Goal: Task Accomplishment & Management: Complete application form

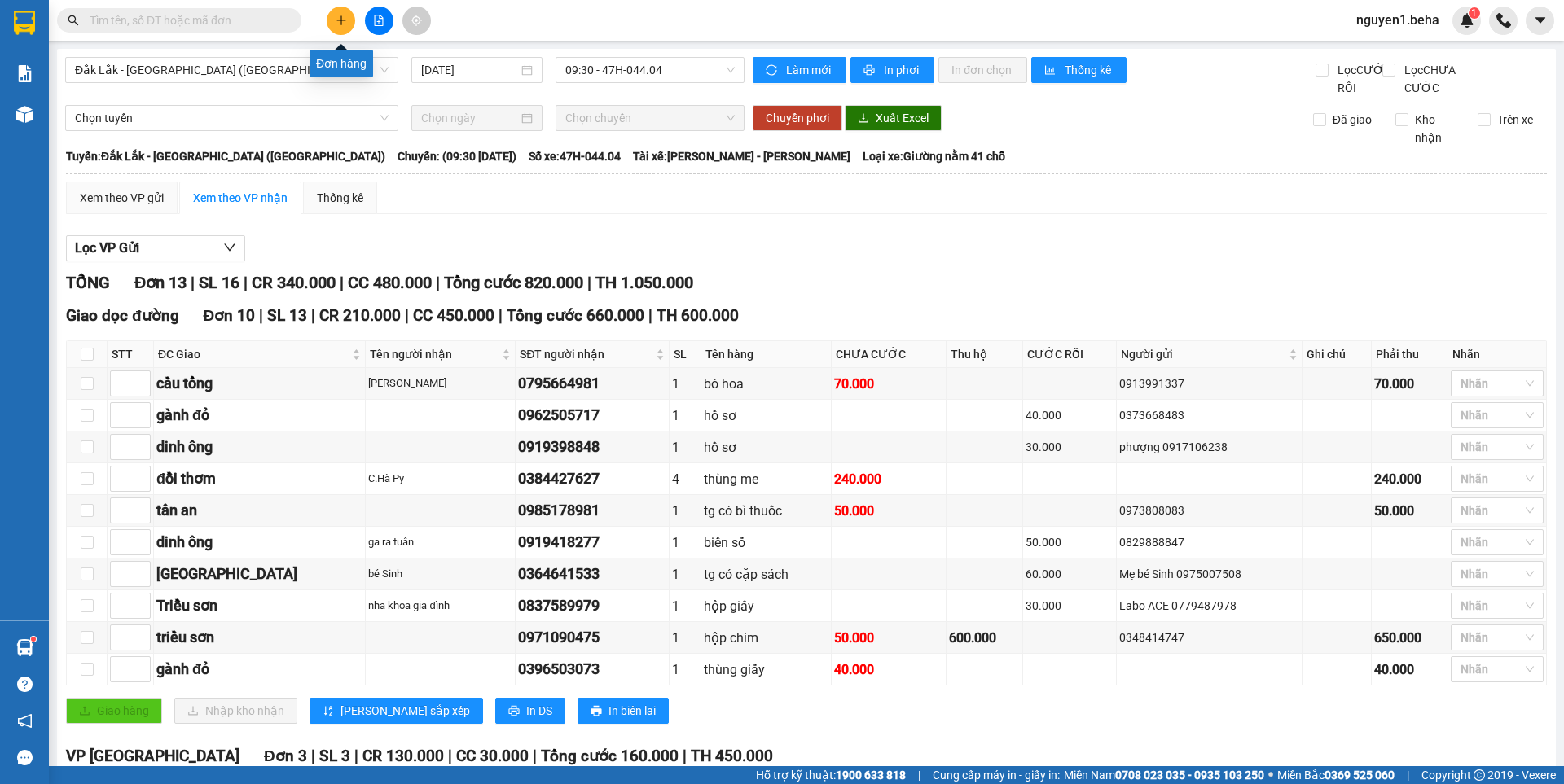
click at [342, 24] on icon "plus" at bounding box center [342, 21] width 12 height 12
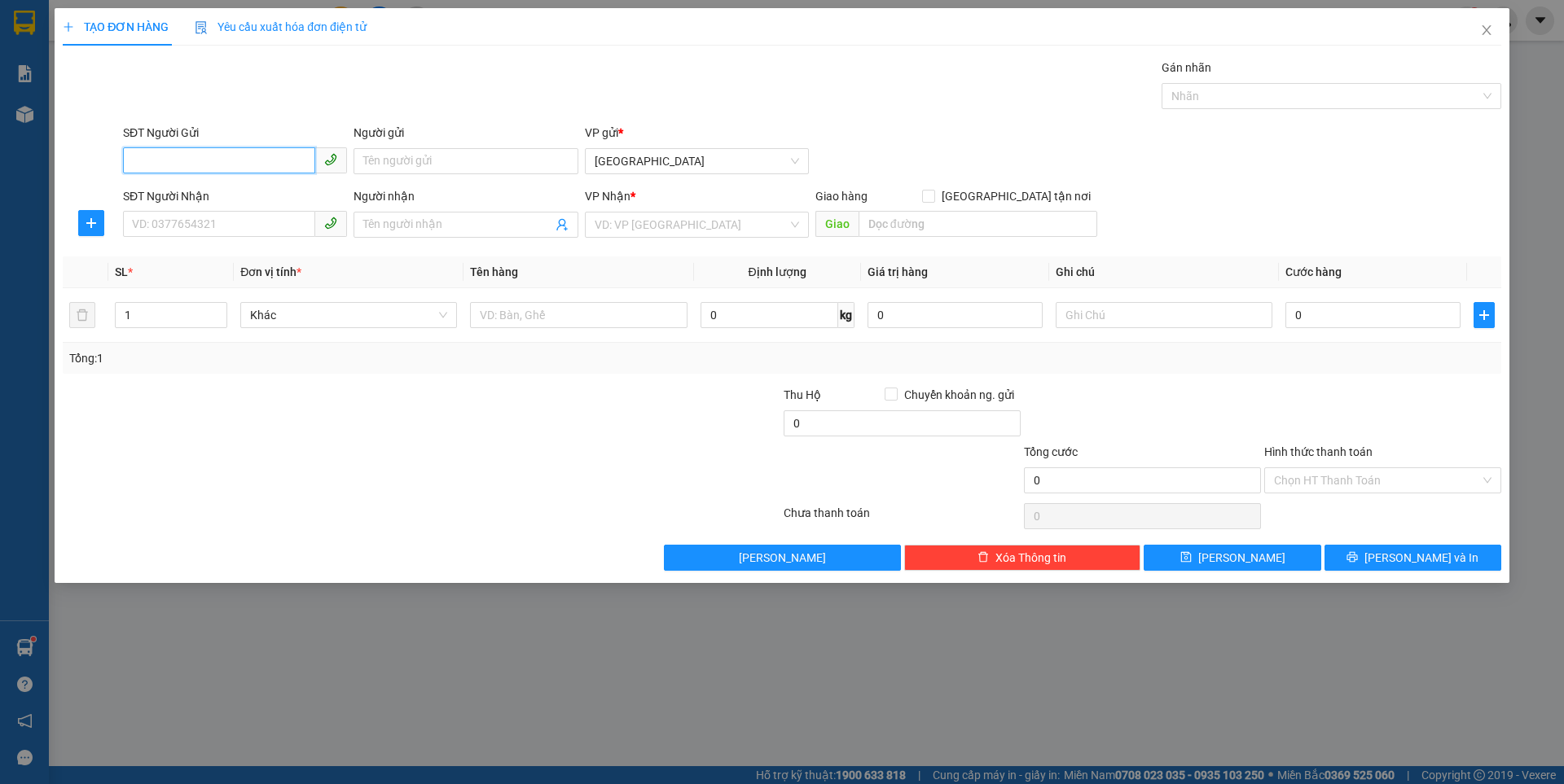
click at [259, 162] on input "SĐT Người Gửi" at bounding box center [219, 160] width 192 height 26
click at [245, 184] on div "0941057491 - [PERSON_NAME]" at bounding box center [234, 193] width 224 height 26
type input "0941057491"
click at [237, 224] on input "SĐT Người Nhận" at bounding box center [219, 224] width 192 height 26
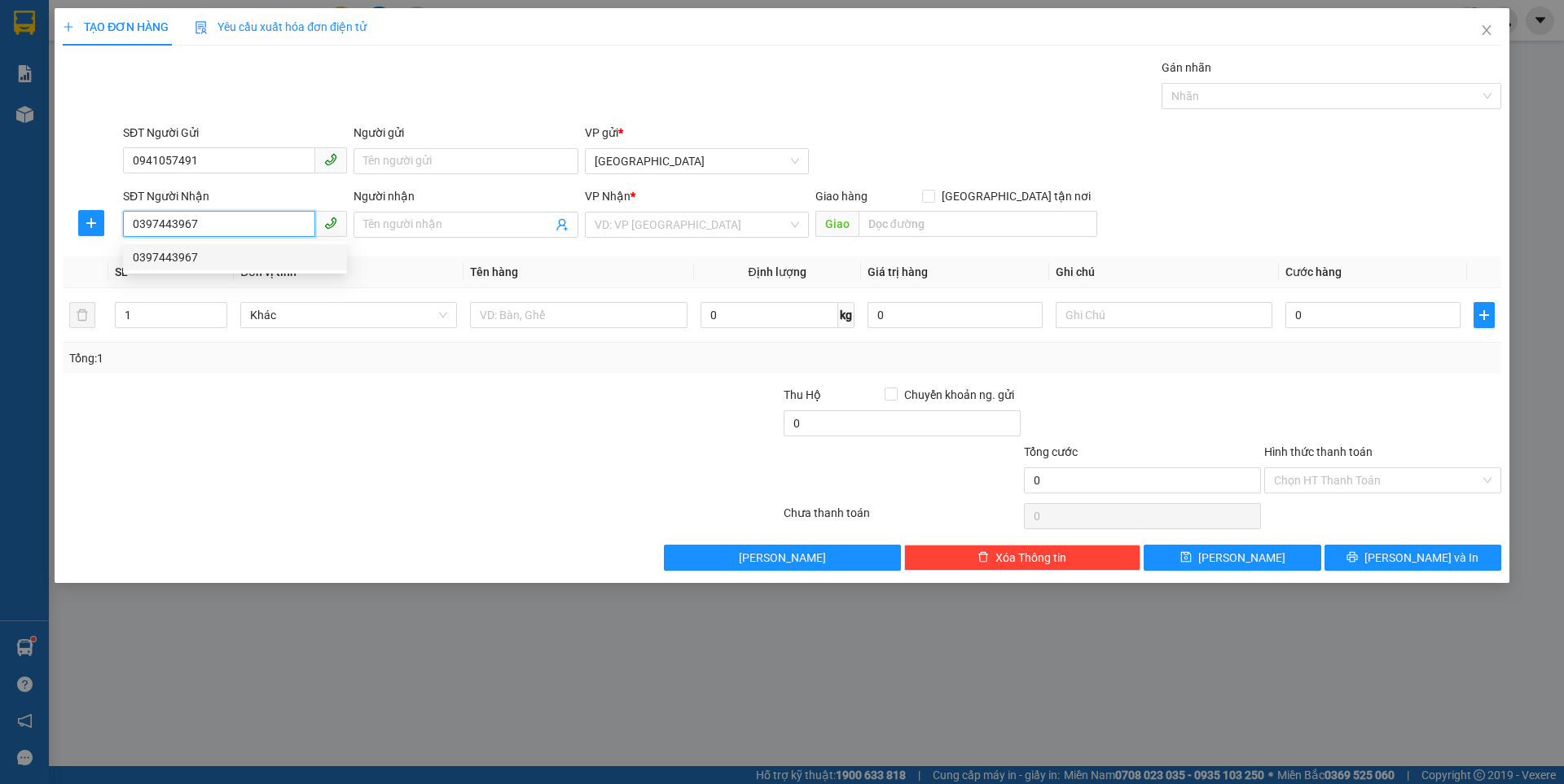
click at [196, 256] on div "0397443967" at bounding box center [235, 258] width 205 height 18
click at [171, 257] on div "0397443967" at bounding box center [235, 258] width 205 height 18
type input "0397443967"
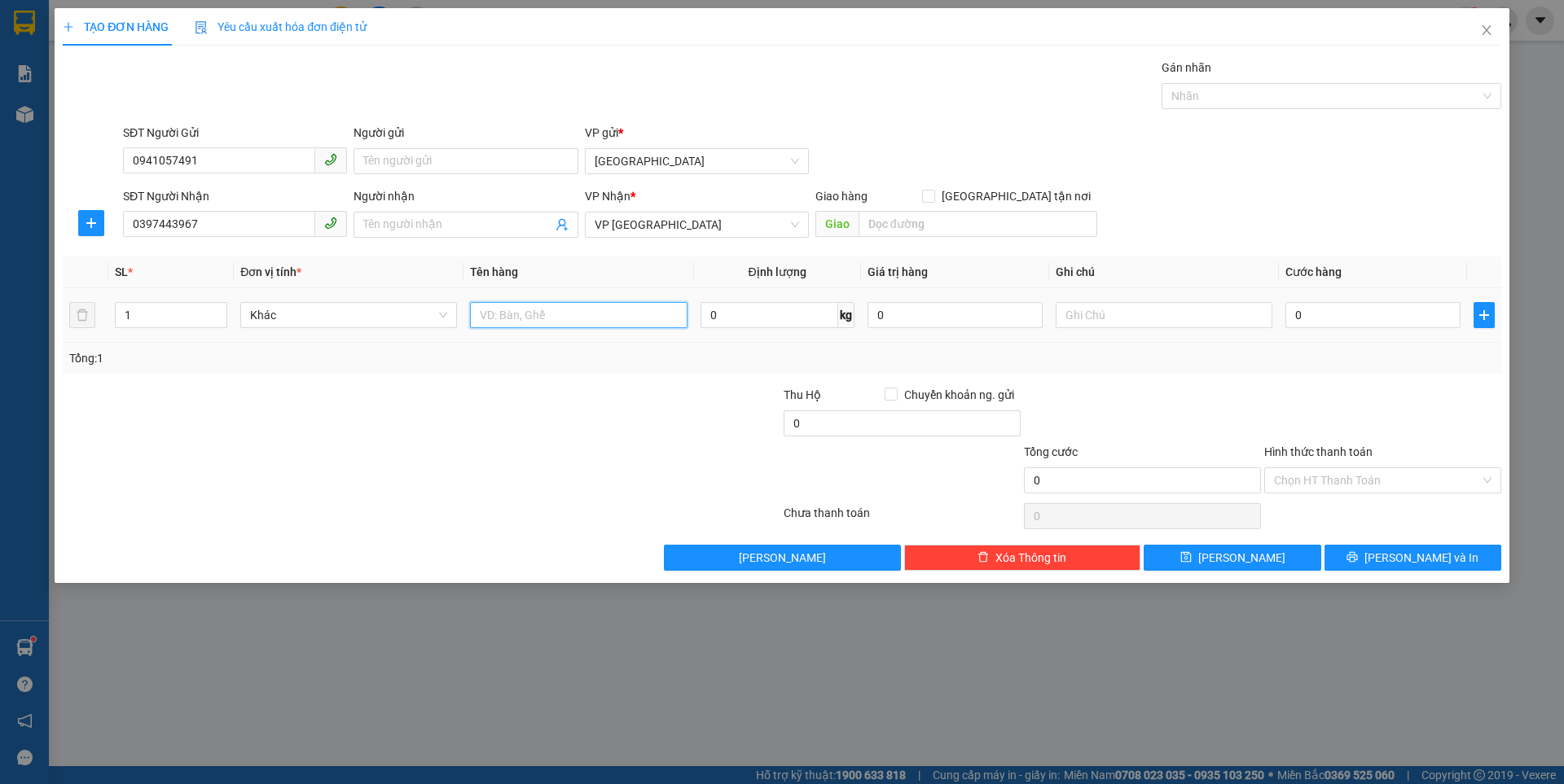
click at [546, 315] on input "text" at bounding box center [578, 314] width 217 height 26
type input "bì thư"
click at [1314, 317] on input "0" at bounding box center [1373, 314] width 175 height 26
type input "5"
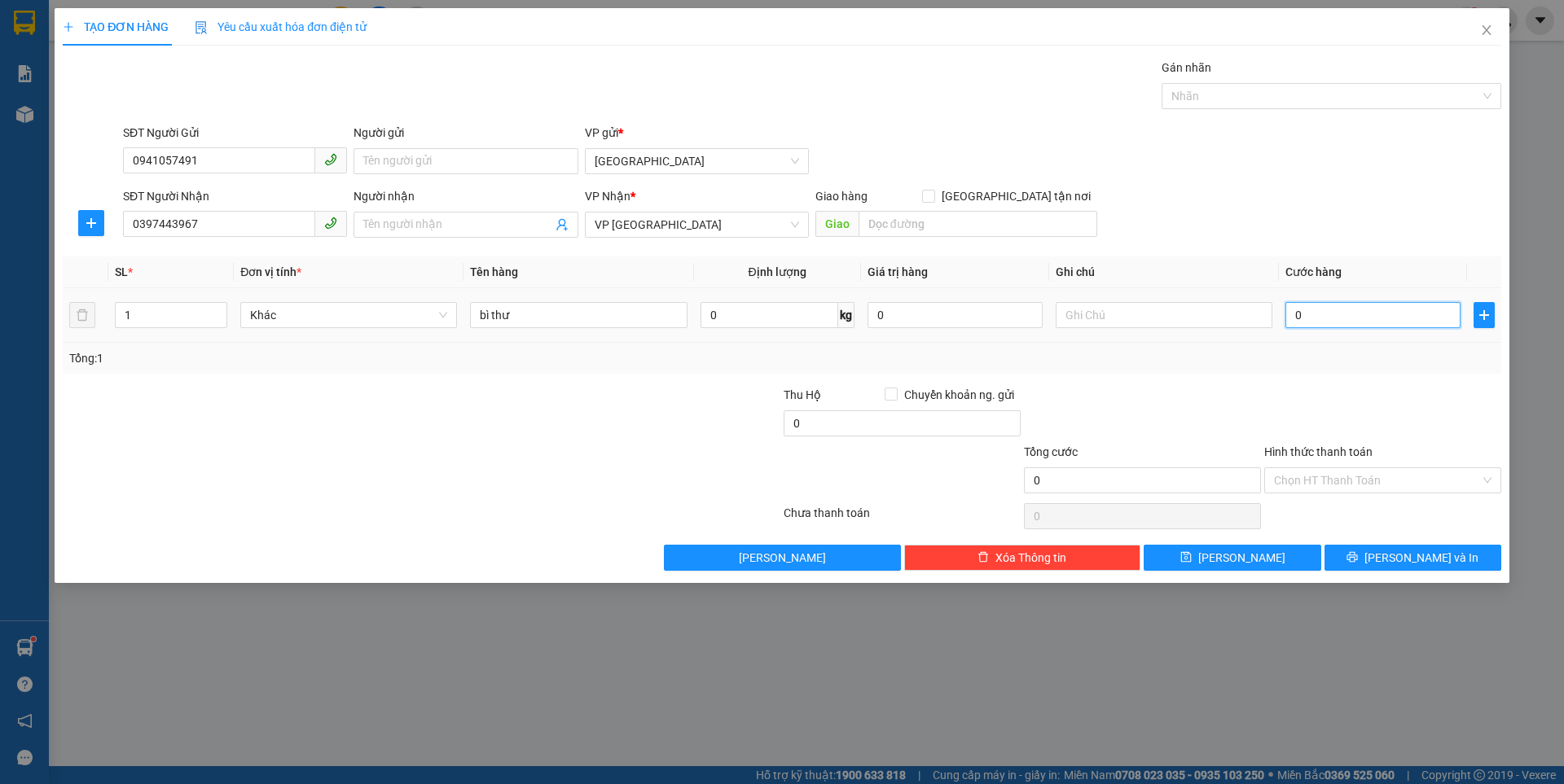
type input "5"
type input "50"
type input "50.000"
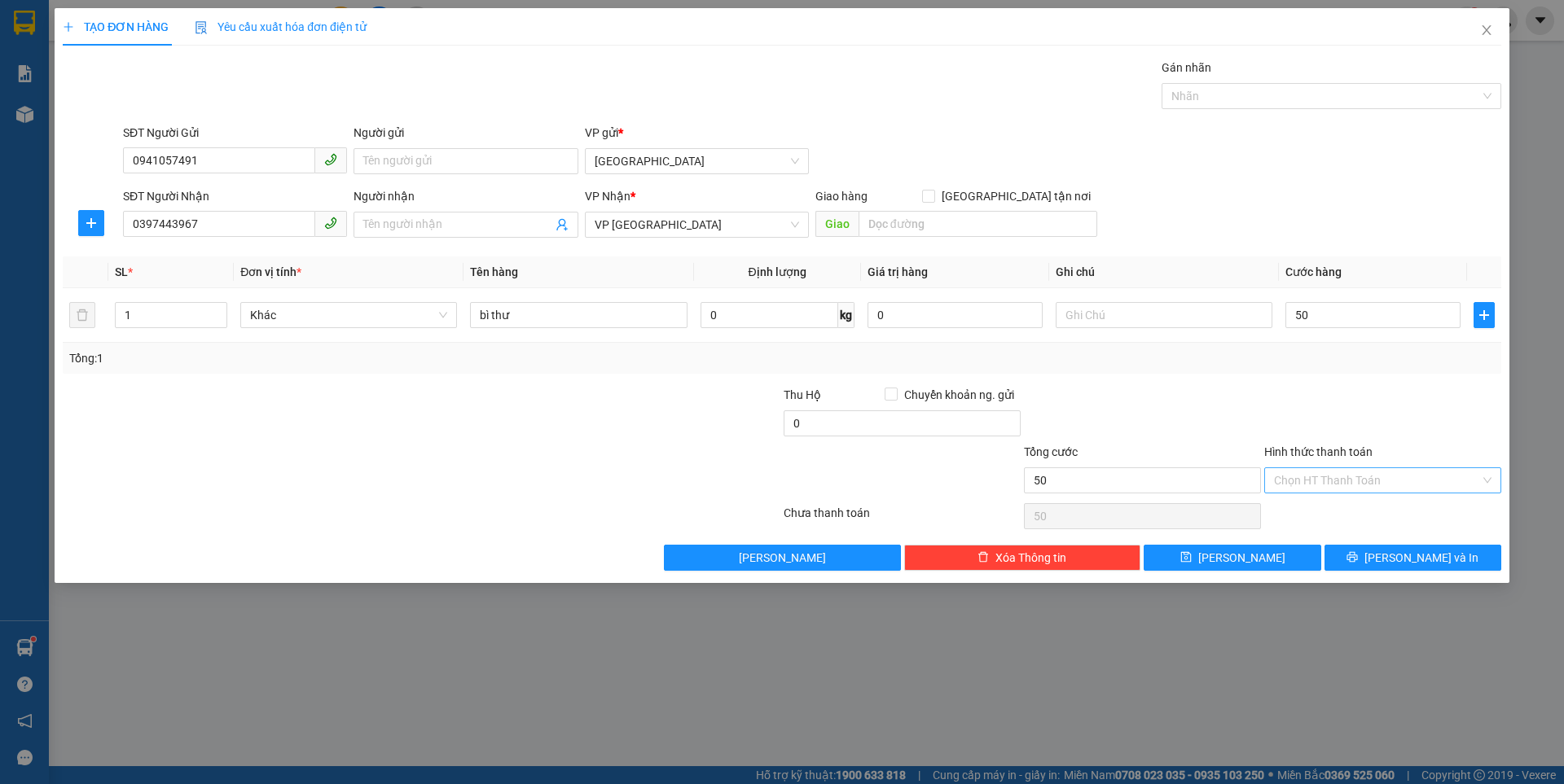
type input "50.000"
click at [1319, 486] on input "Hình thức thanh toán" at bounding box center [1377, 480] width 206 height 24
click at [1192, 556] on icon "save" at bounding box center [1186, 557] width 12 height 12
type input "0"
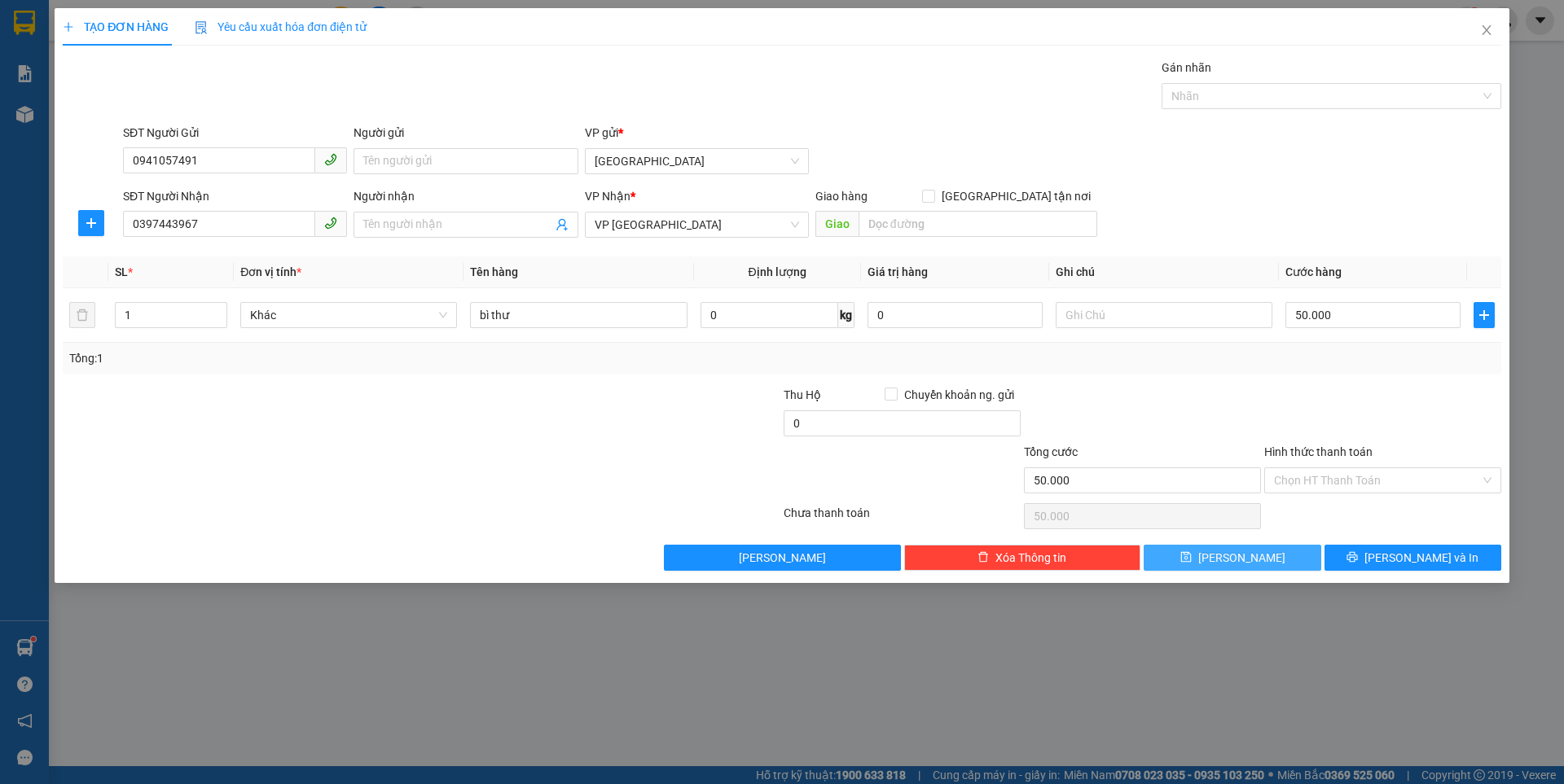
type input "0"
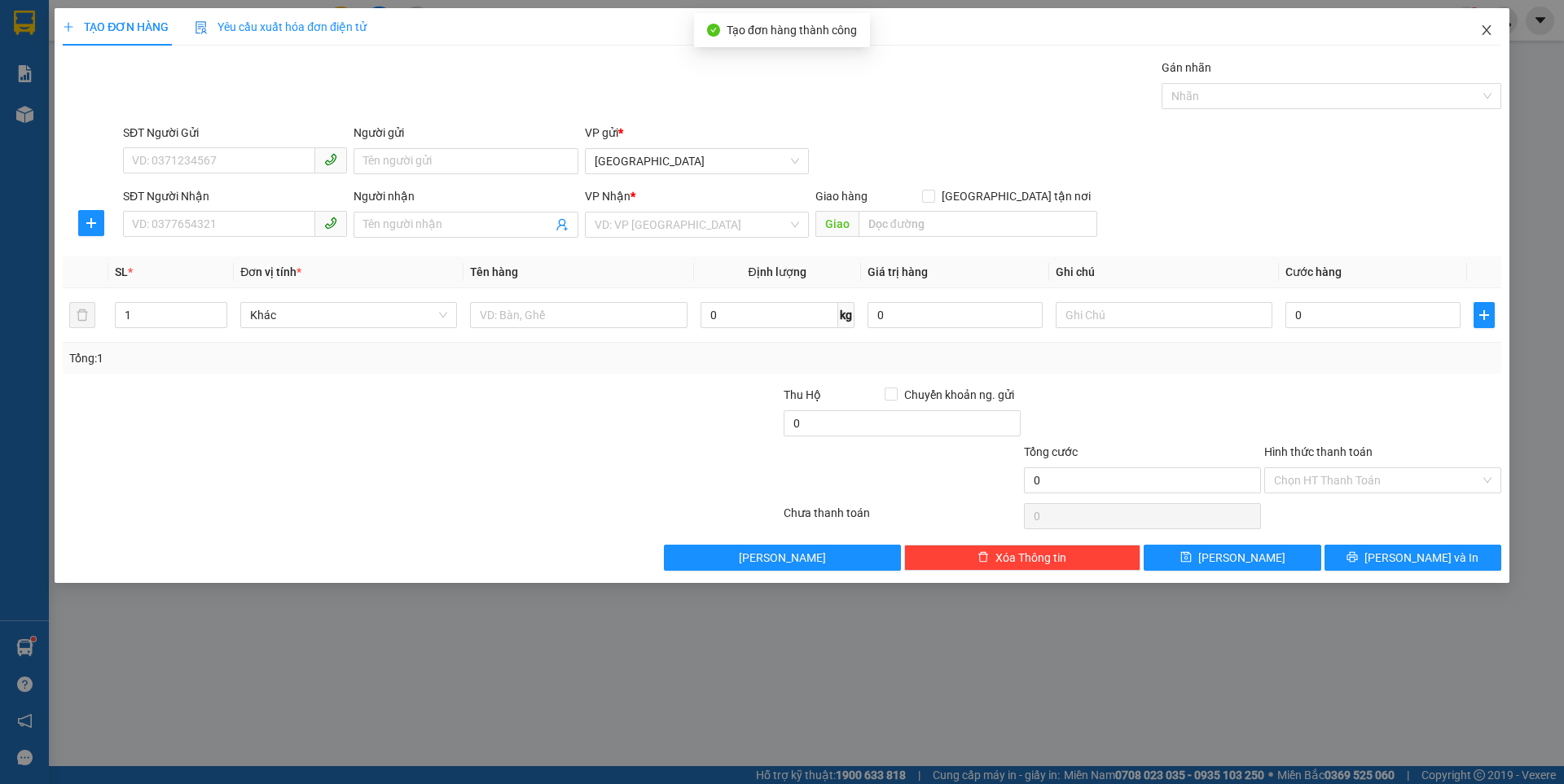
click at [1487, 33] on icon "close" at bounding box center [1487, 30] width 13 height 13
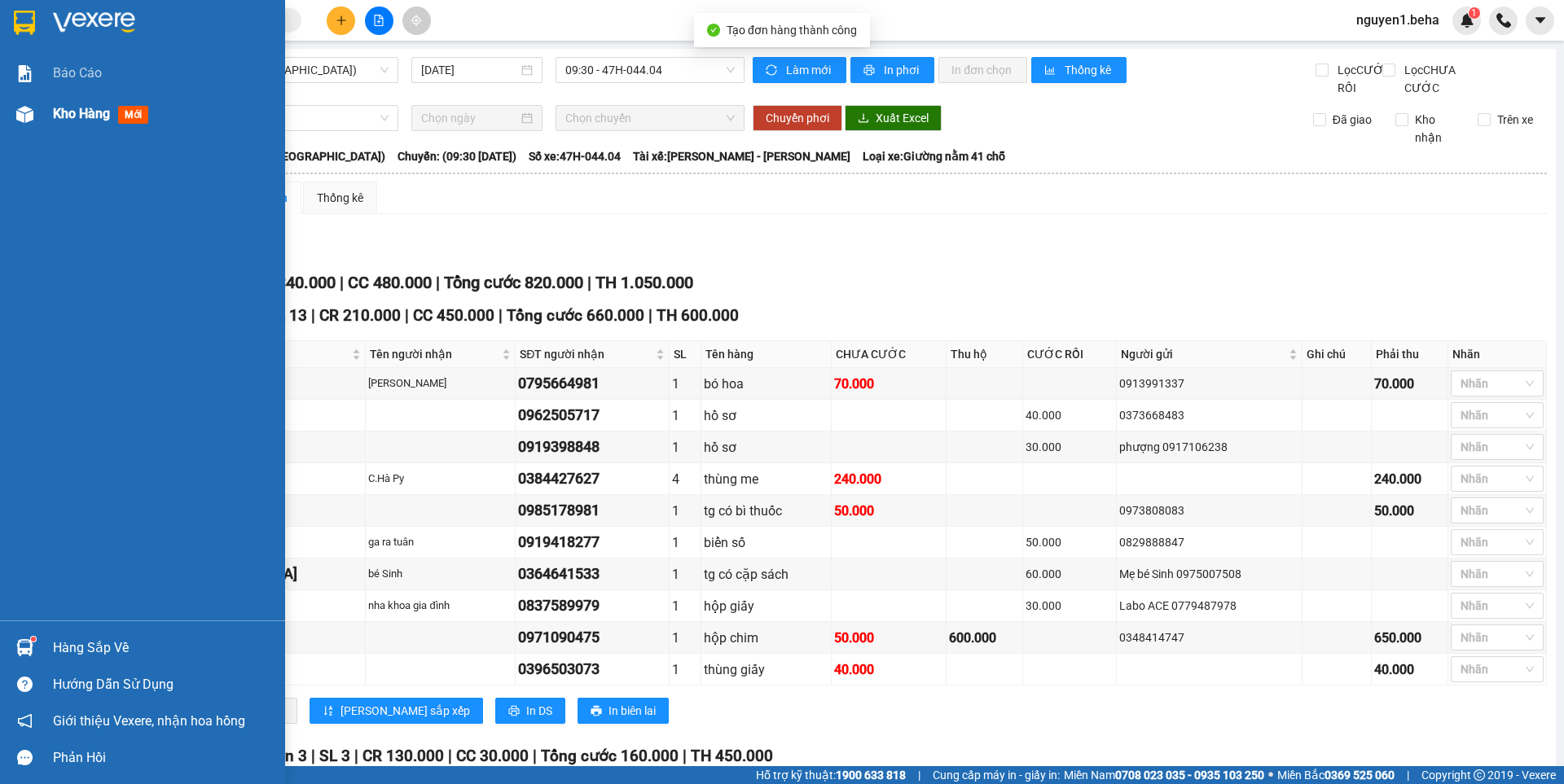
click at [37, 100] on div at bounding box center [25, 114] width 28 height 28
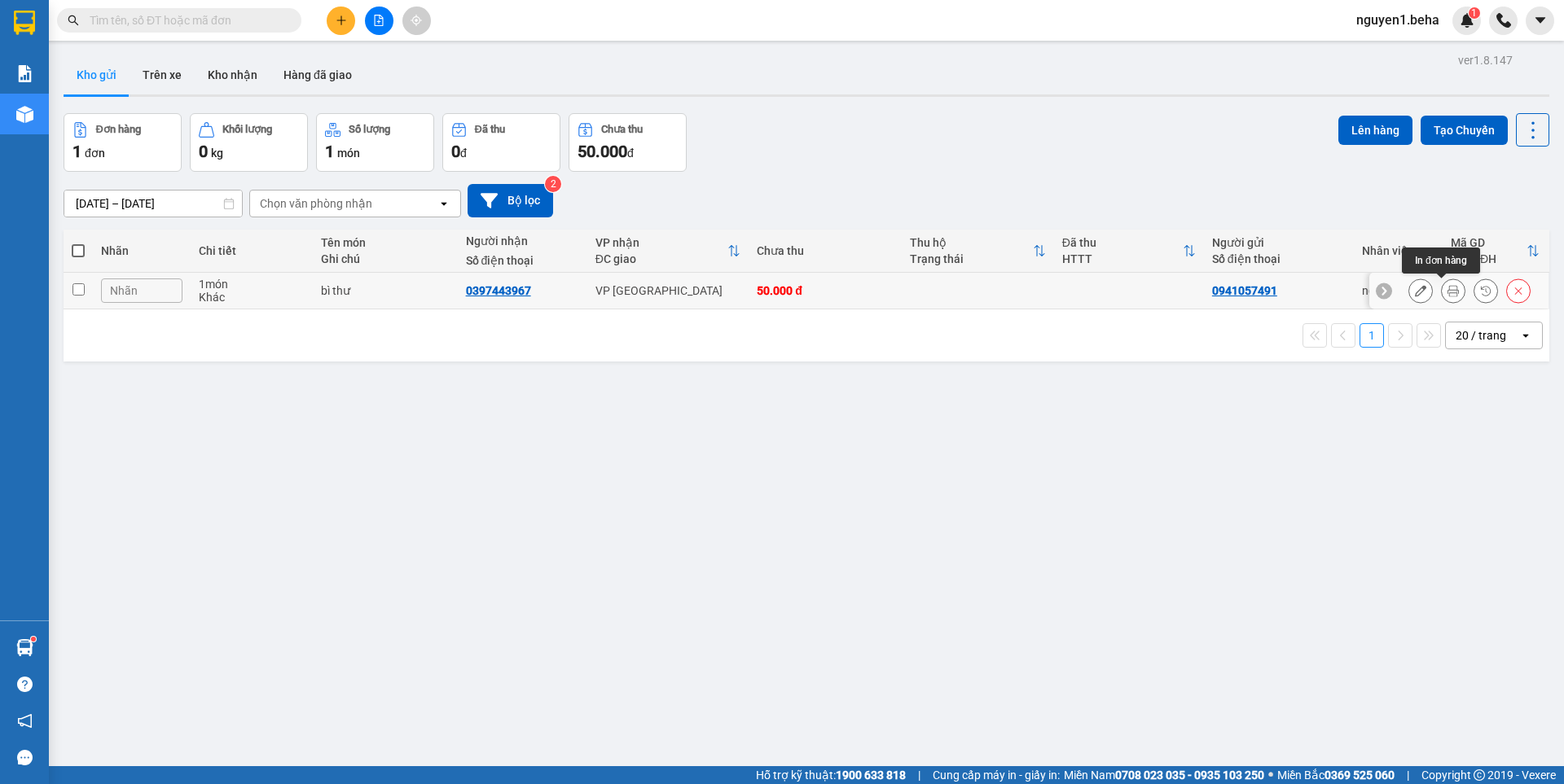
click at [1448, 288] on icon at bounding box center [1453, 291] width 12 height 12
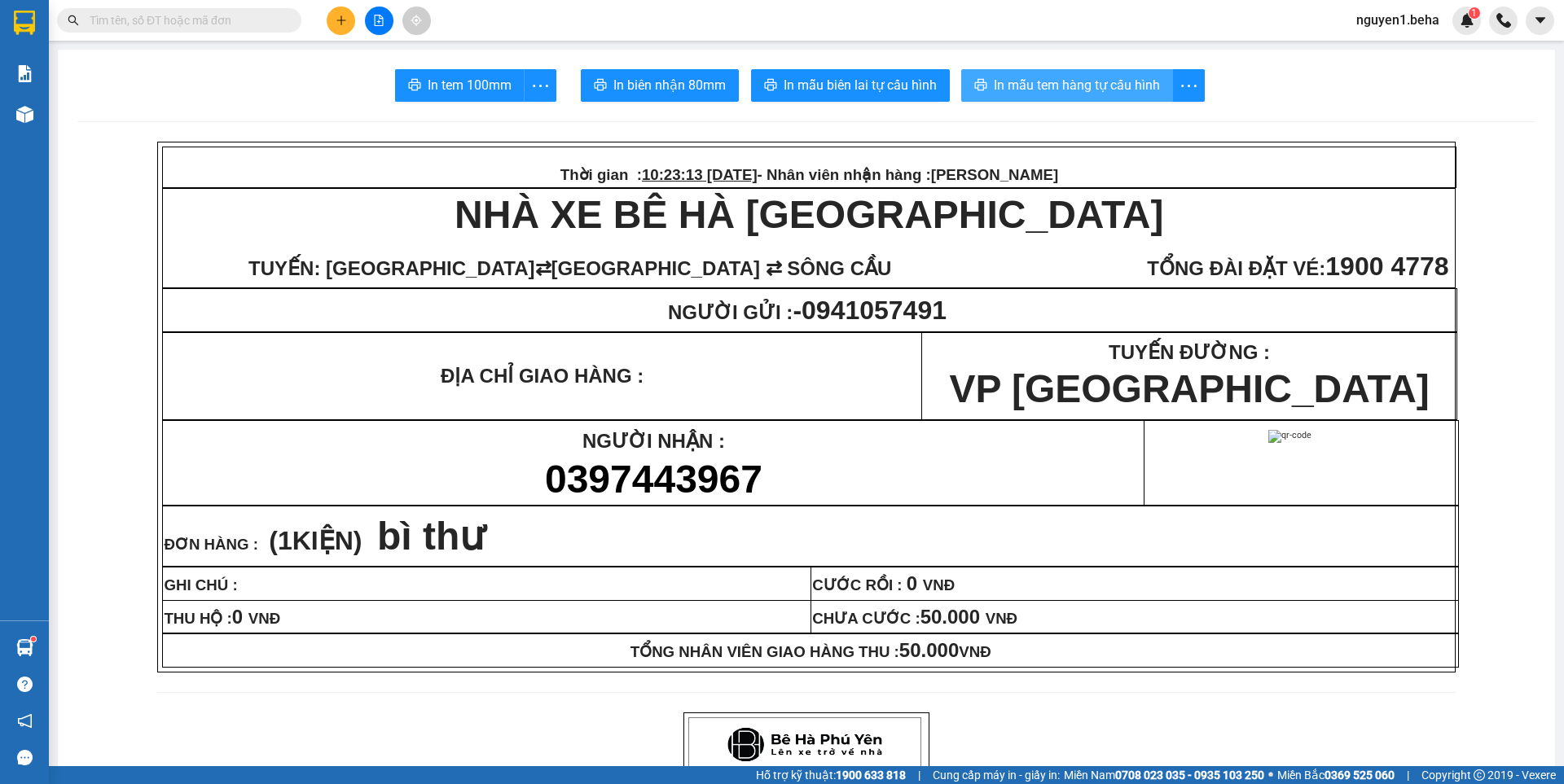
click at [1033, 84] on span "In mẫu tem hàng tự cấu hình" at bounding box center [1077, 85] width 166 height 20
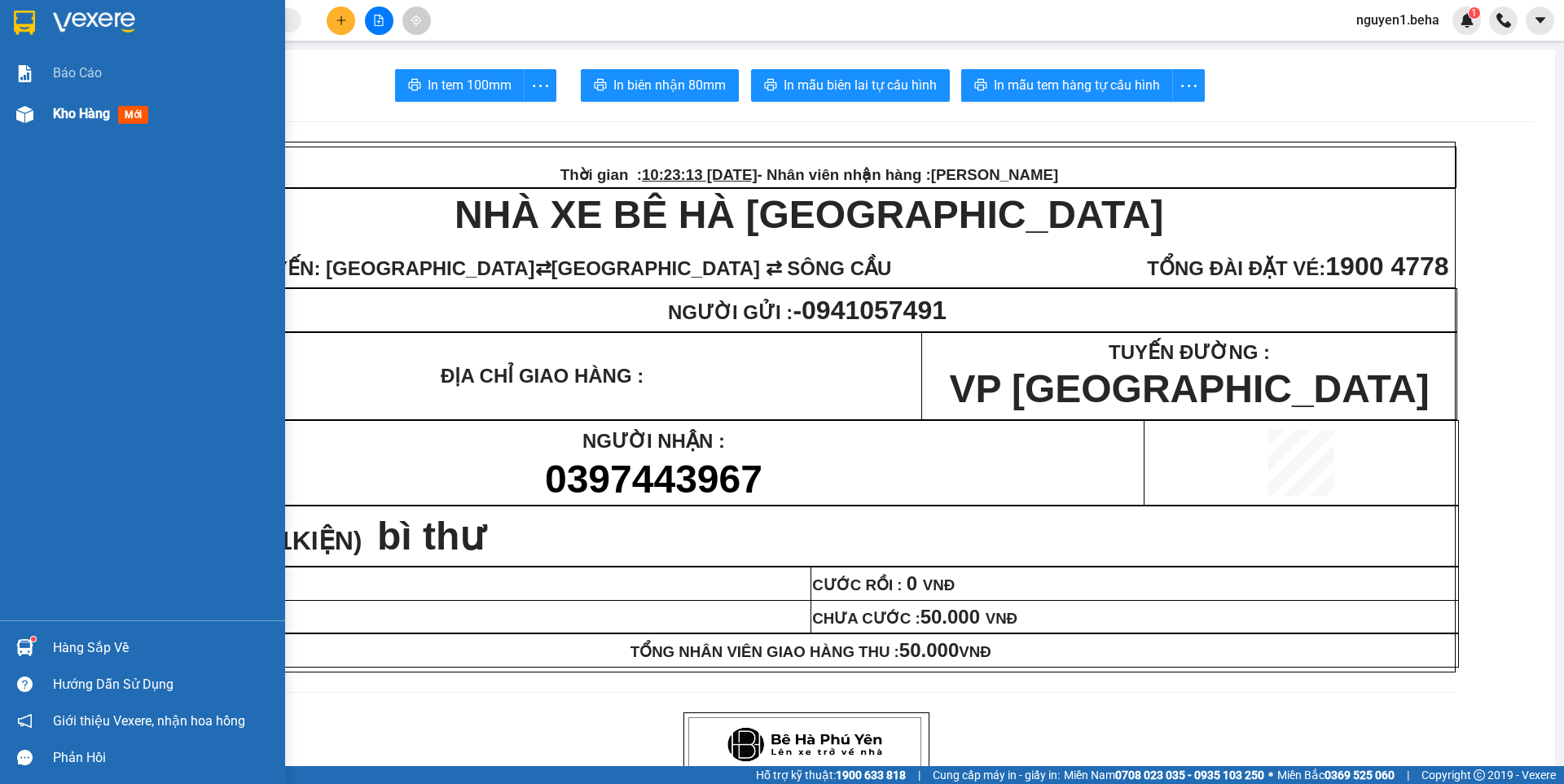
click at [32, 108] on img at bounding box center [25, 114] width 17 height 17
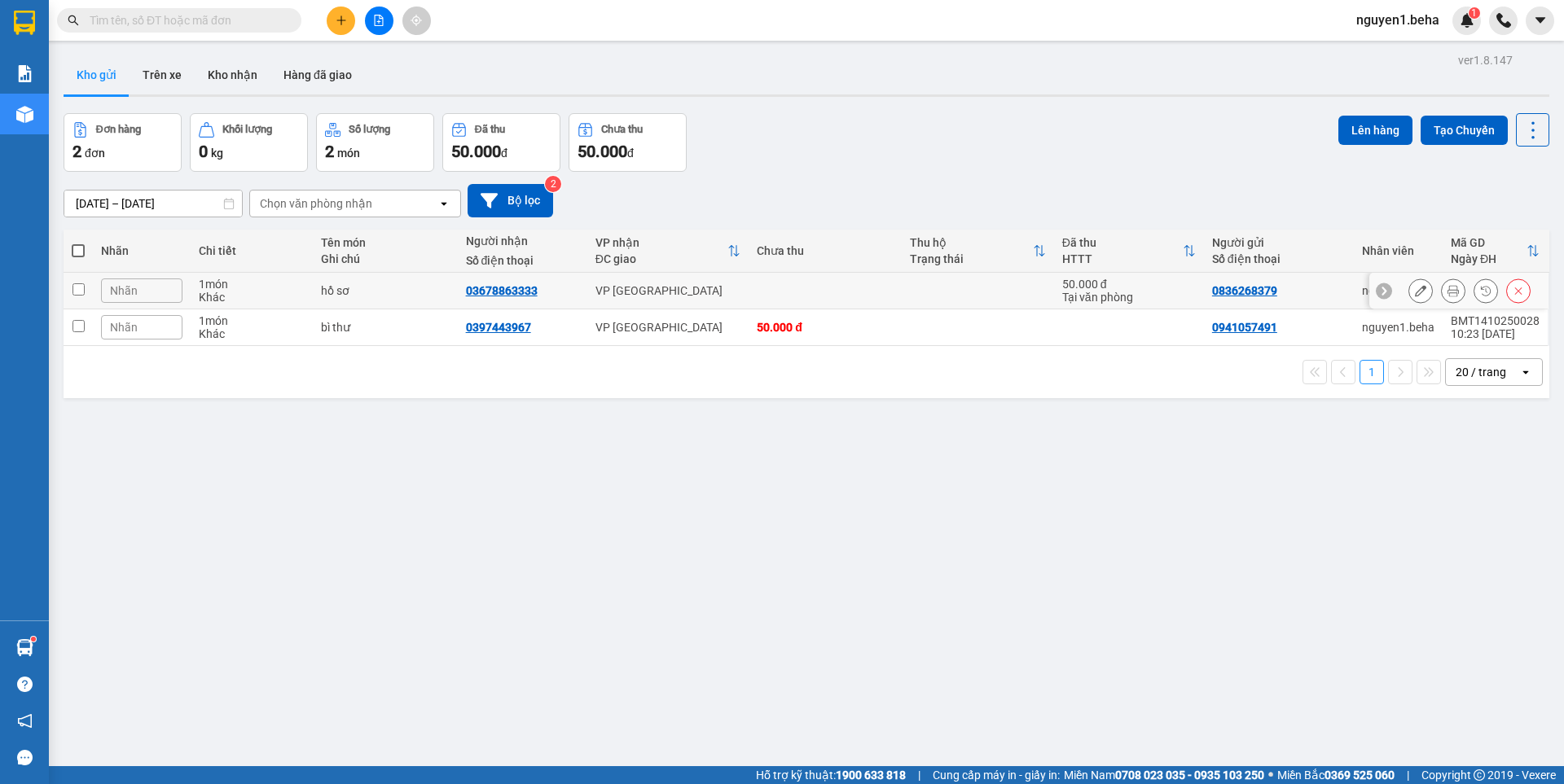
click at [1448, 297] on button at bounding box center [1453, 291] width 22 height 28
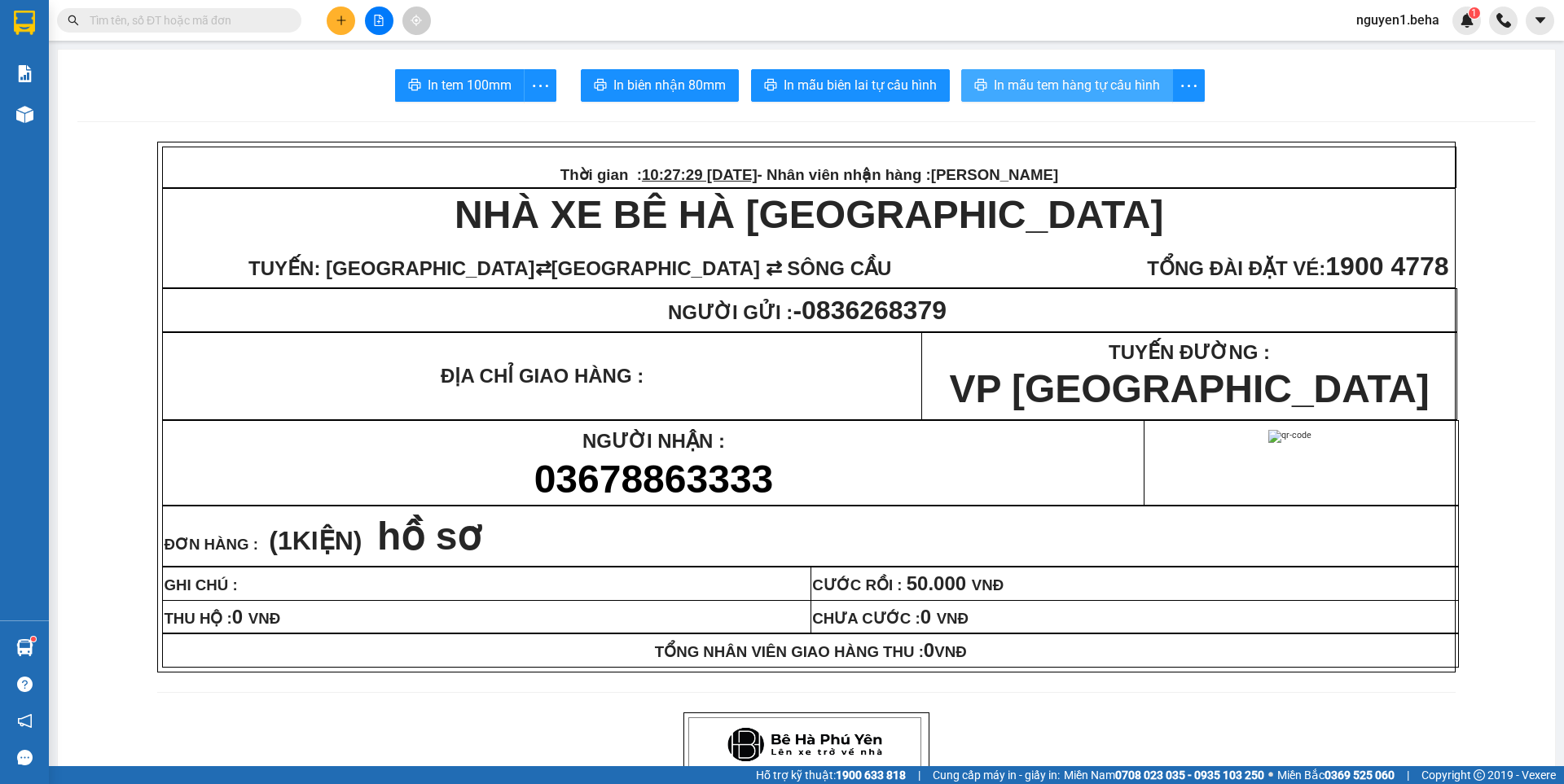
click at [1113, 74] on button "In mẫu tem hàng tự cấu hình" at bounding box center [1067, 85] width 212 height 32
